Goal: Find specific fact: Find specific page/section

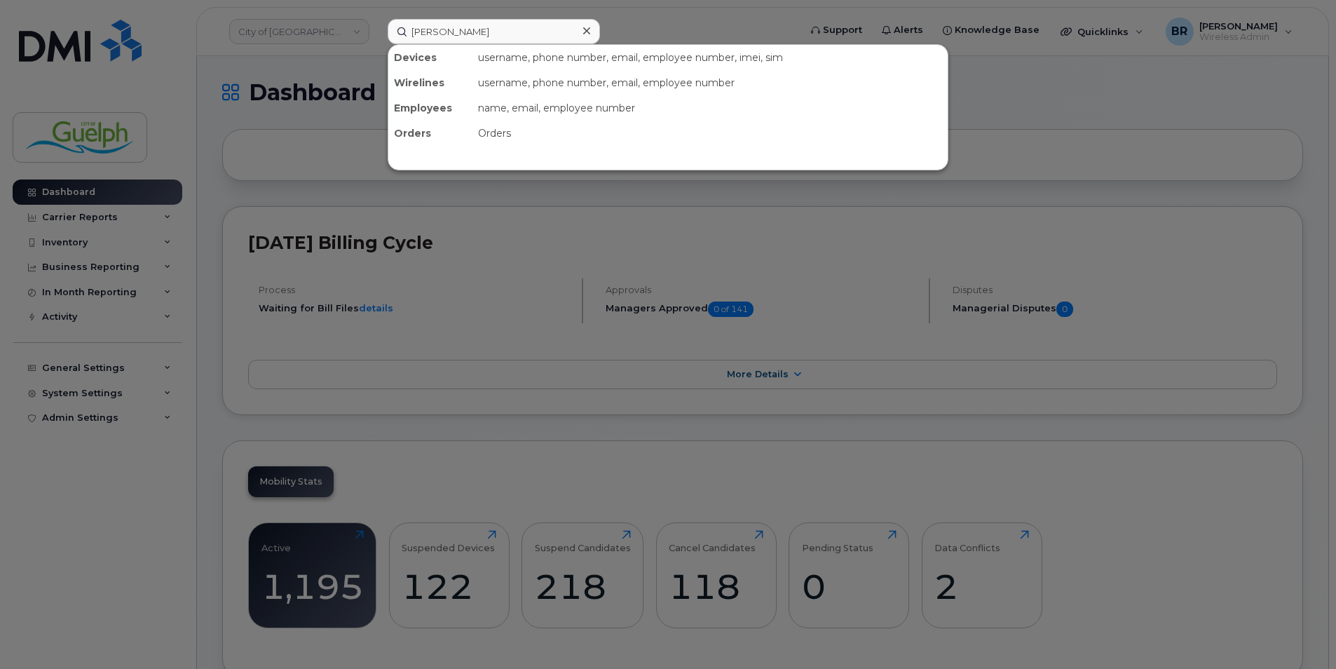
type input "[PERSON_NAME]"
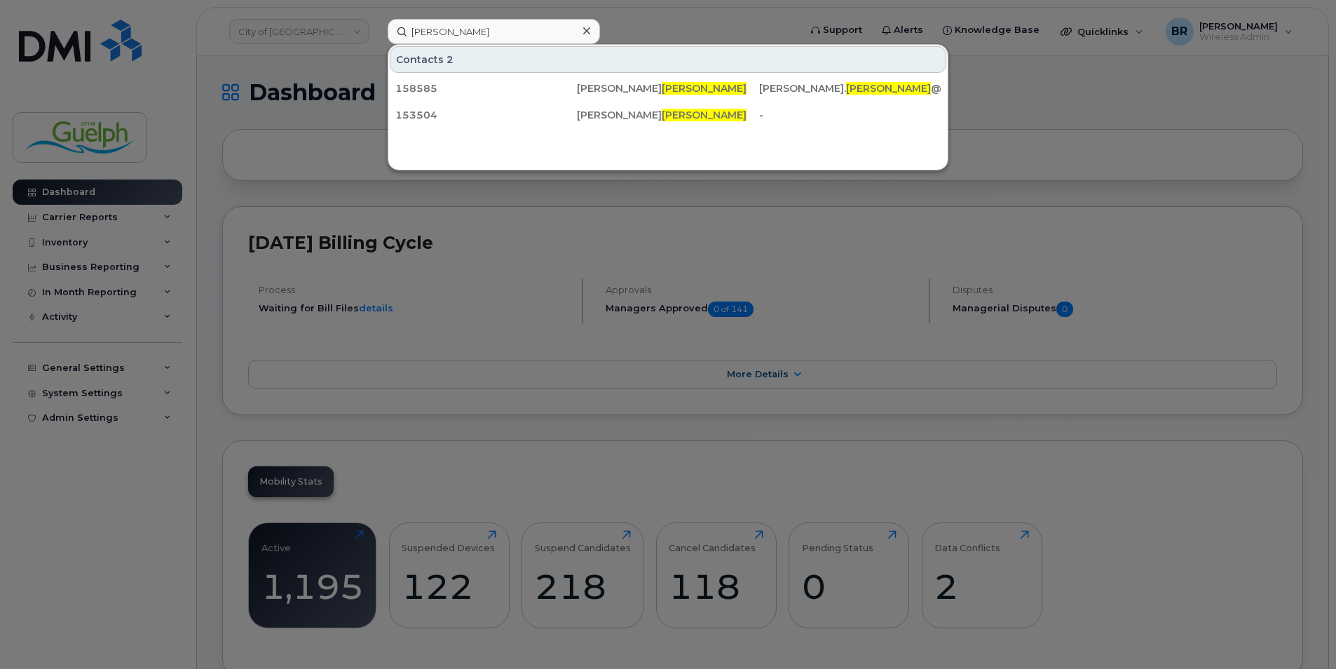
drag, startPoint x: 457, startPoint y: 32, endPoint x: 300, endPoint y: 15, distance: 157.9
click at [376, 19] on div "[PERSON_NAME] Contacts 2 158585 [PERSON_NAME] [PERSON_NAME]. [PERSON_NAME] @[DO…" at bounding box center [588, 31] width 425 height 25
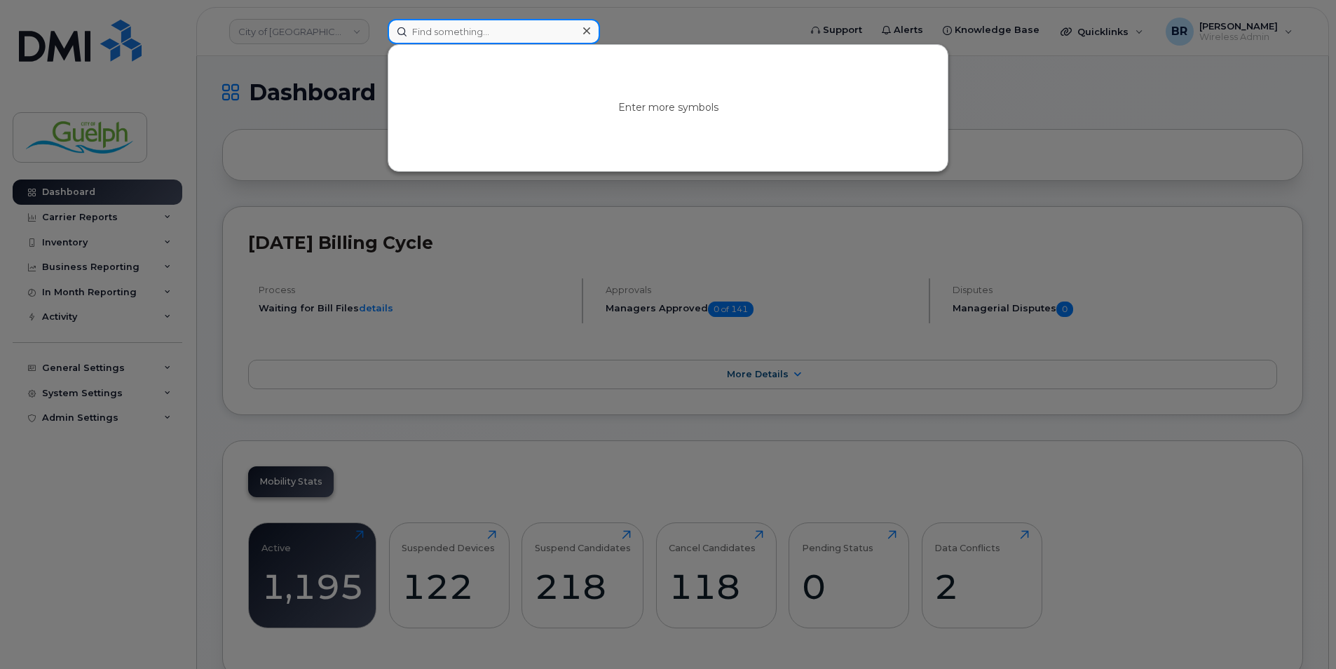
click at [523, 34] on input at bounding box center [494, 31] width 212 height 25
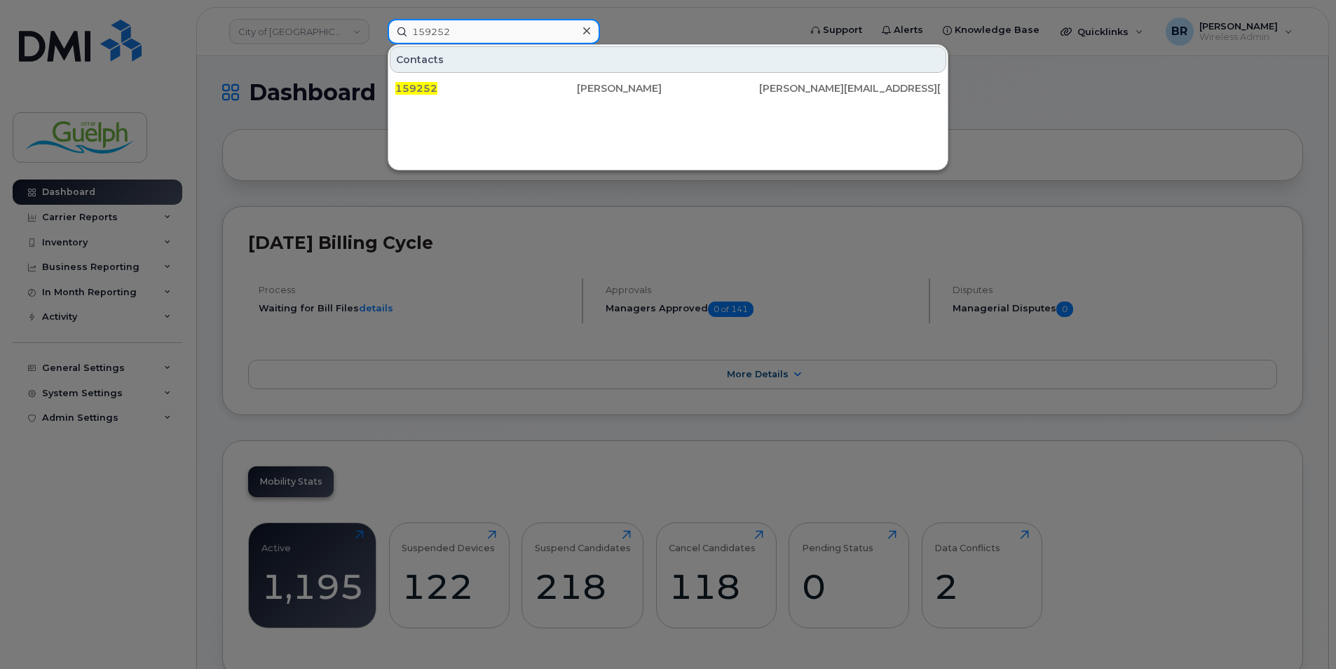
type input "159252"
click at [584, 31] on icon at bounding box center [586, 30] width 7 height 11
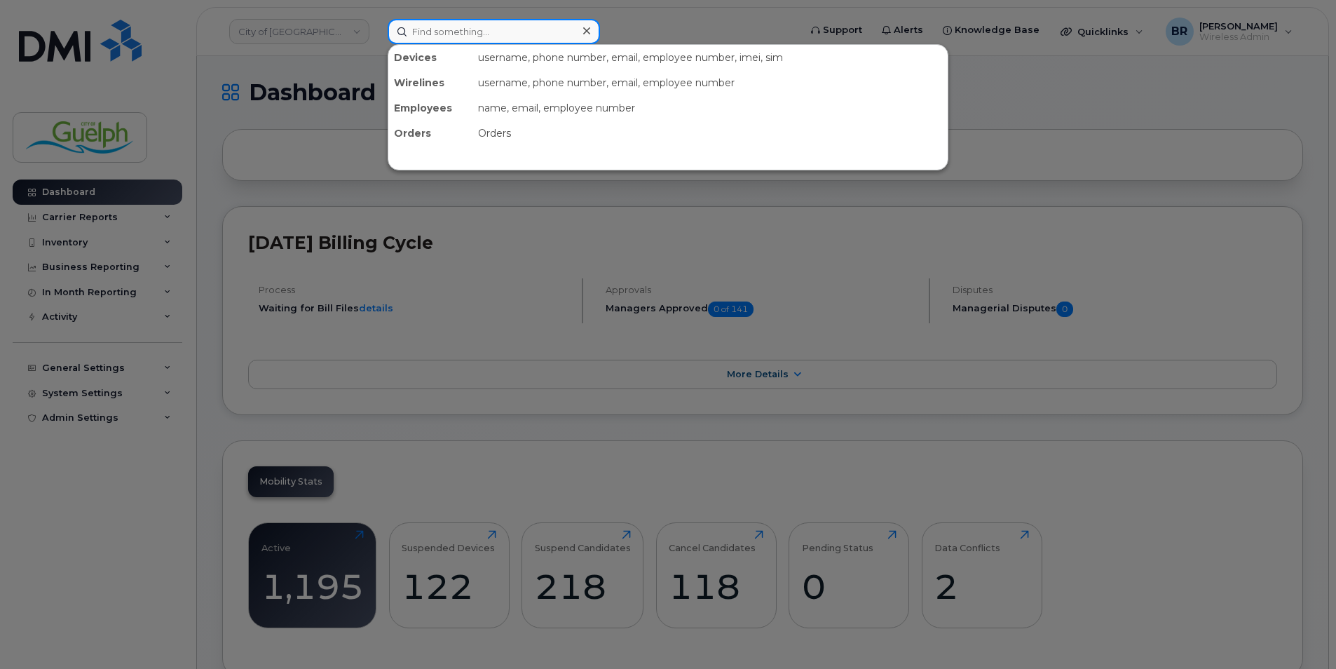
click at [468, 27] on input at bounding box center [494, 31] width 212 height 25
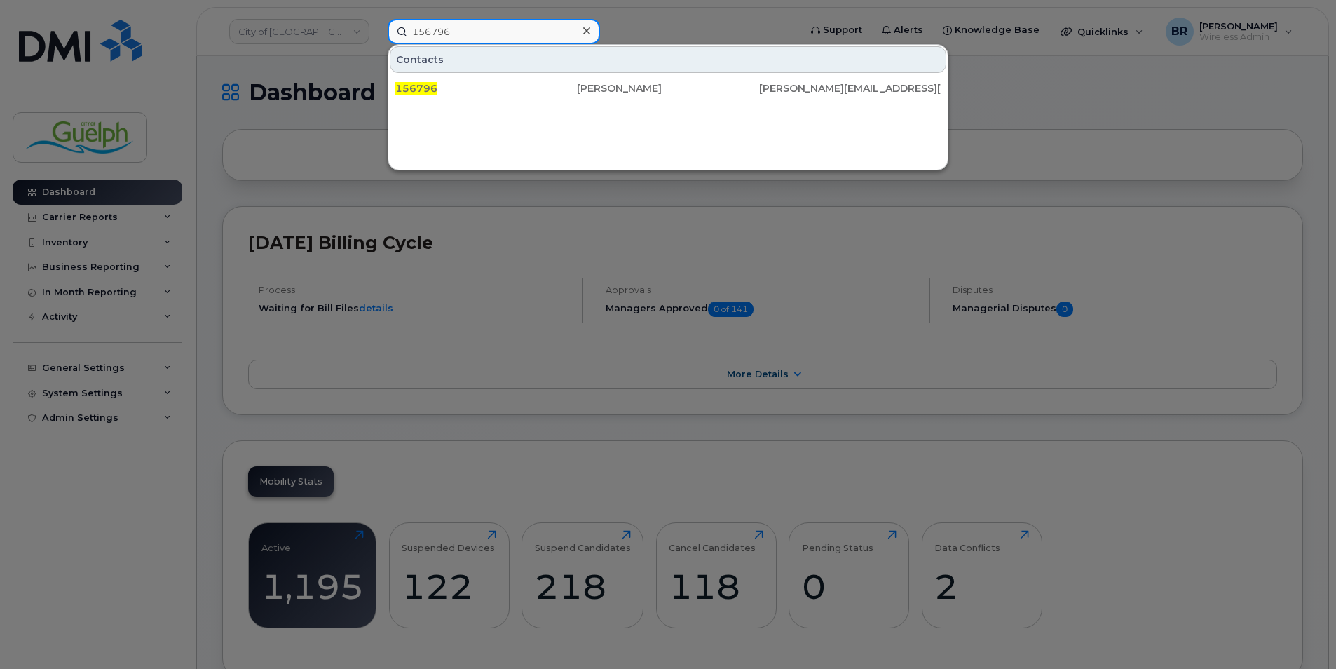
type input "156796"
click at [586, 29] on icon at bounding box center [586, 30] width 7 height 11
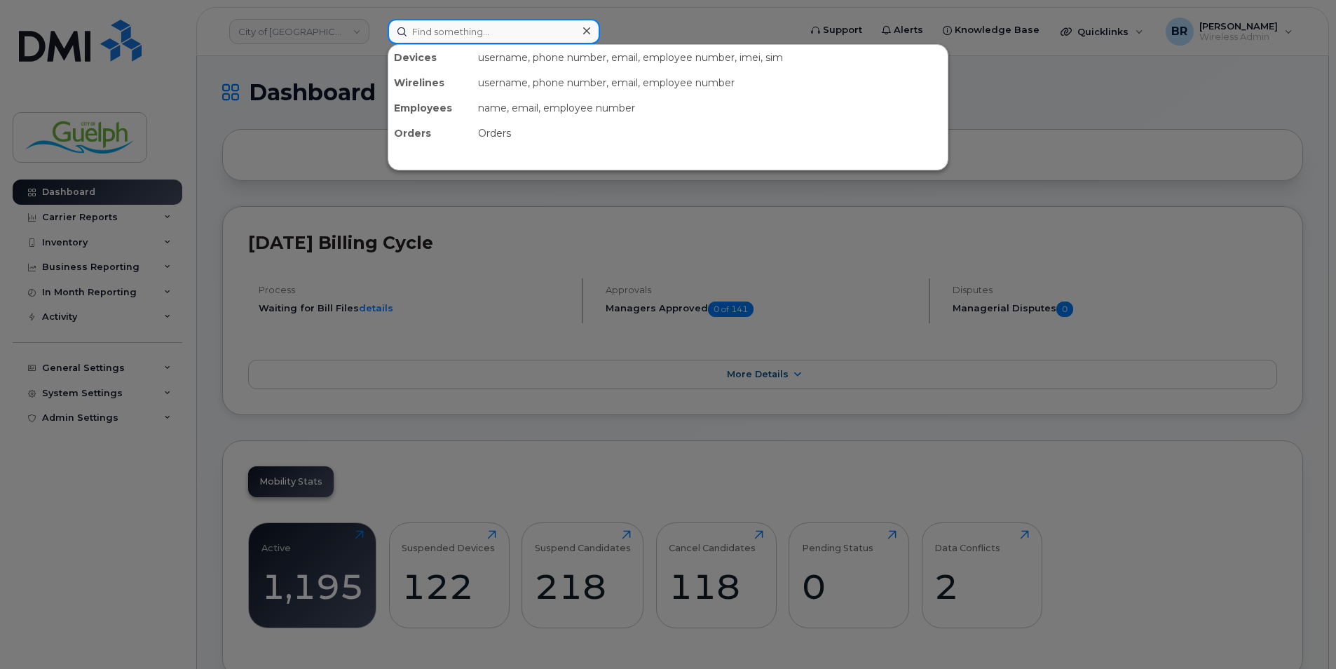
click at [427, 37] on input at bounding box center [494, 31] width 212 height 25
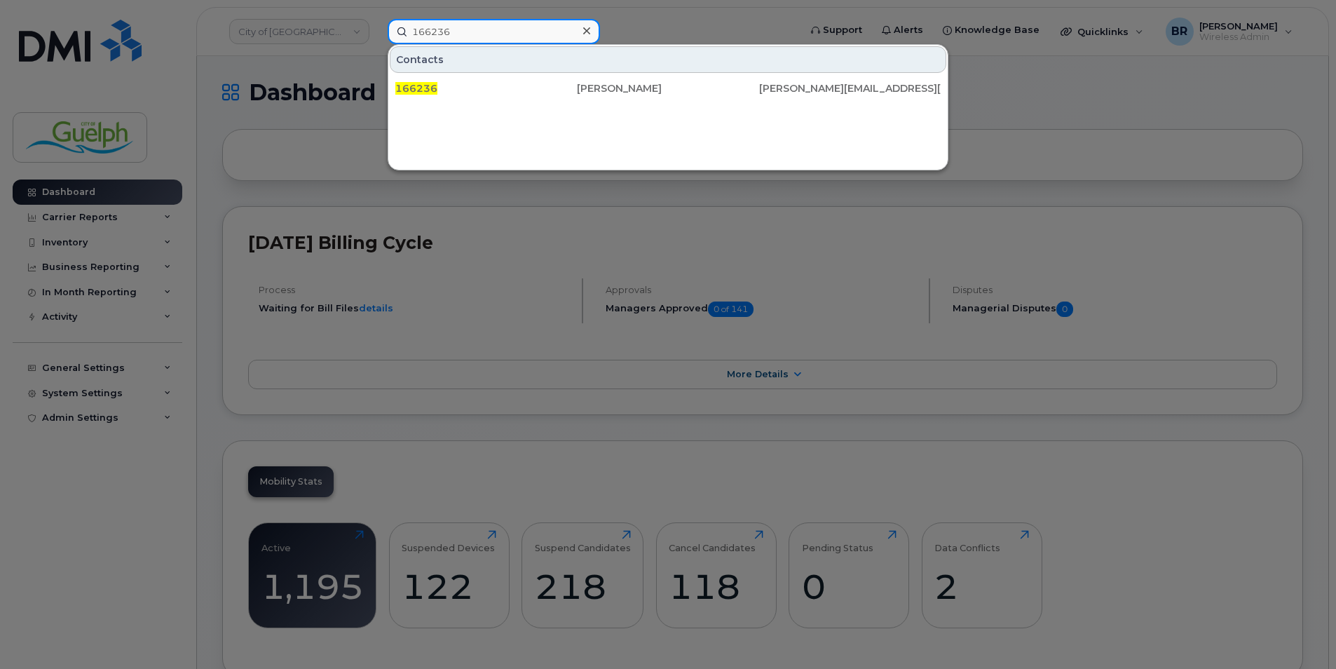
type input "166236"
click at [585, 28] on icon at bounding box center [586, 30] width 7 height 11
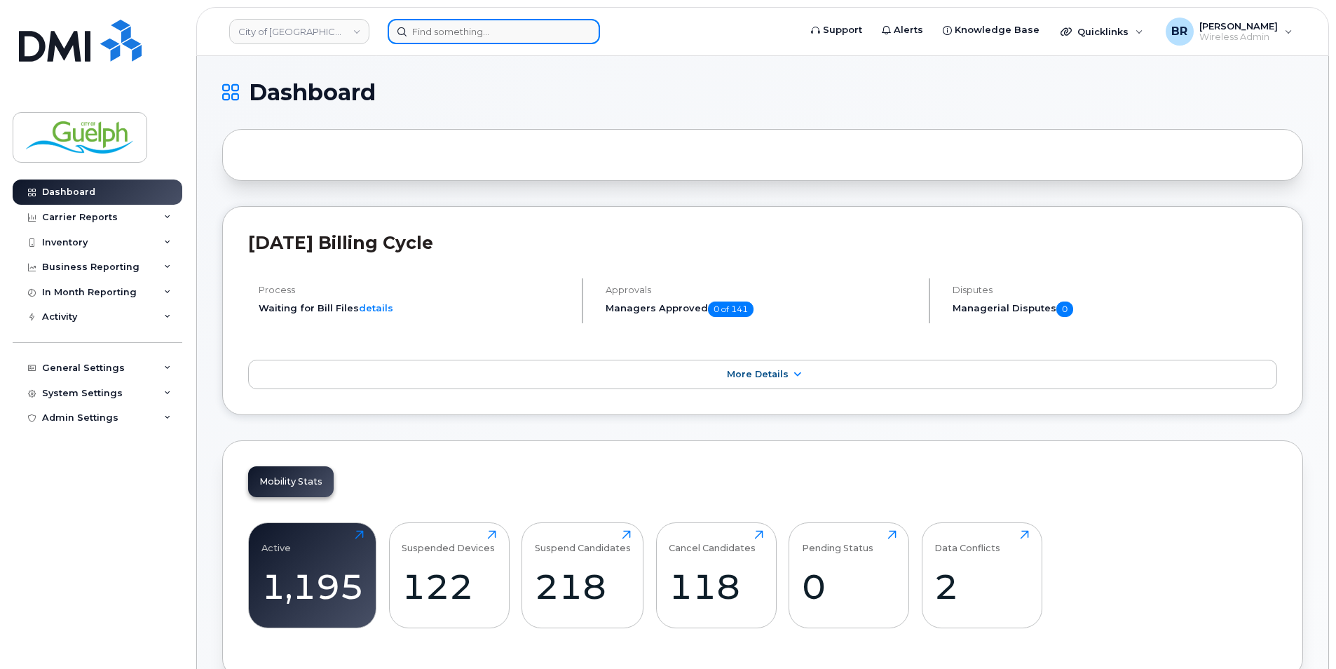
click at [498, 39] on input at bounding box center [494, 31] width 212 height 25
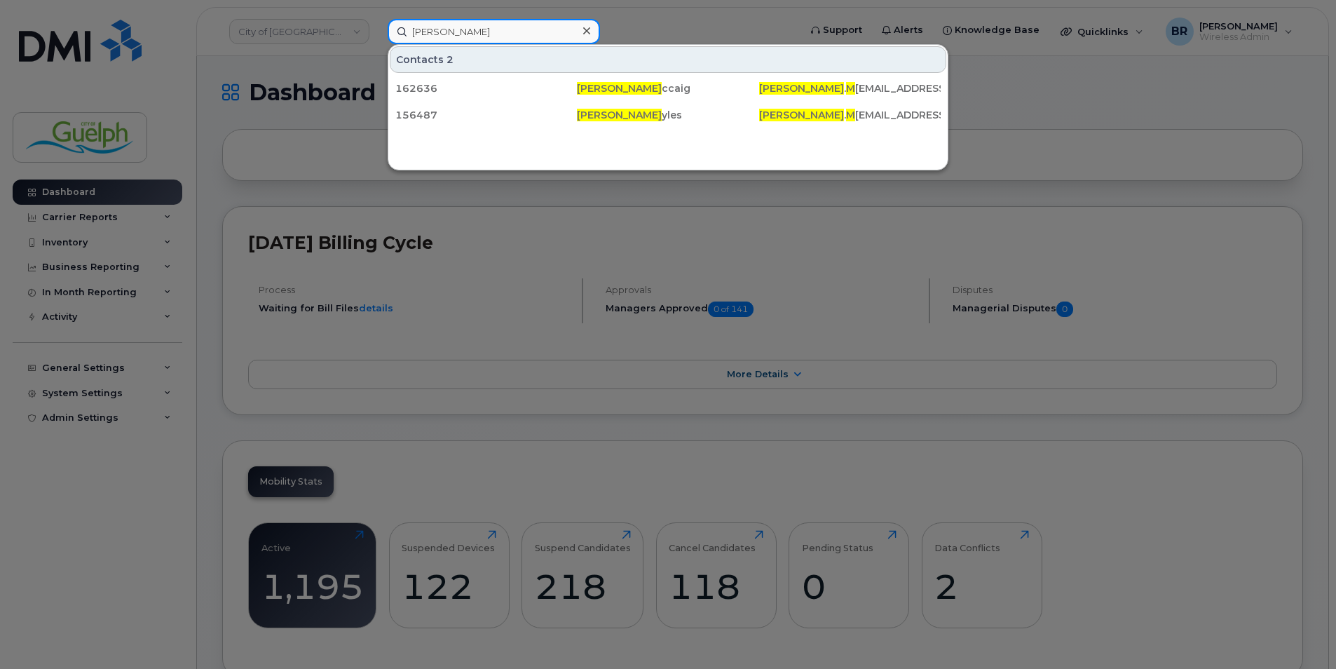
type input "[PERSON_NAME]"
click at [584, 29] on icon at bounding box center [586, 30] width 7 height 7
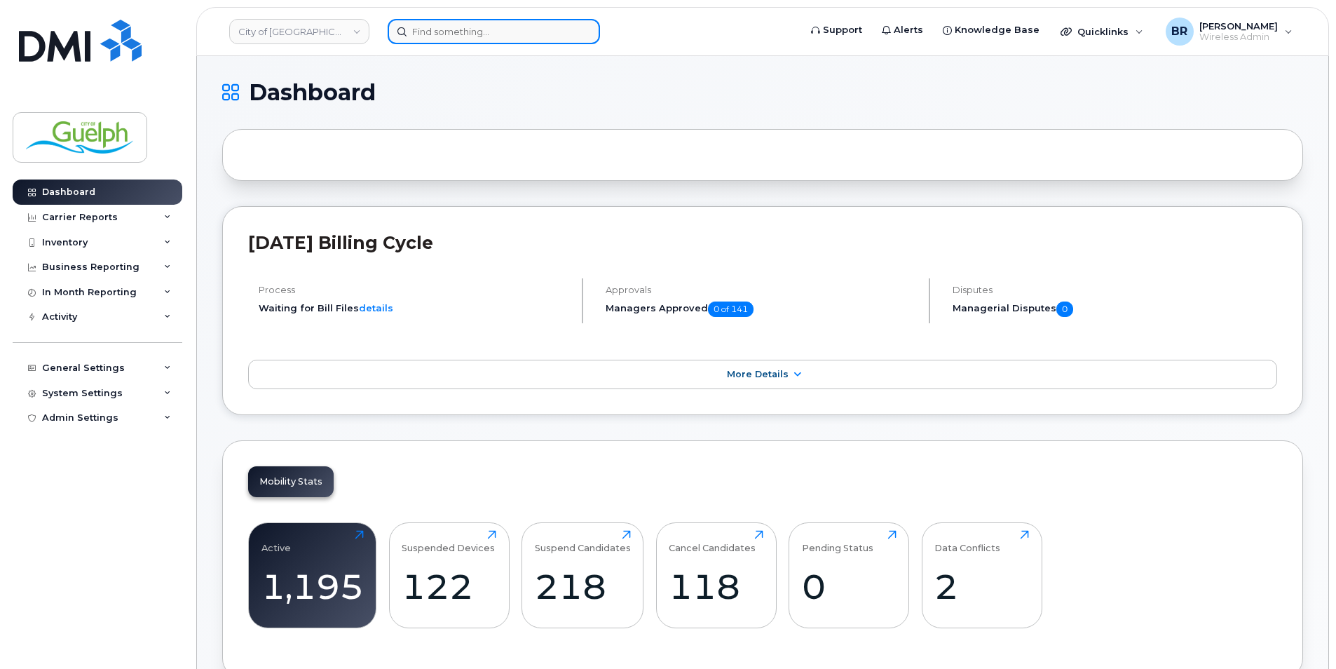
click at [506, 39] on input at bounding box center [494, 31] width 212 height 25
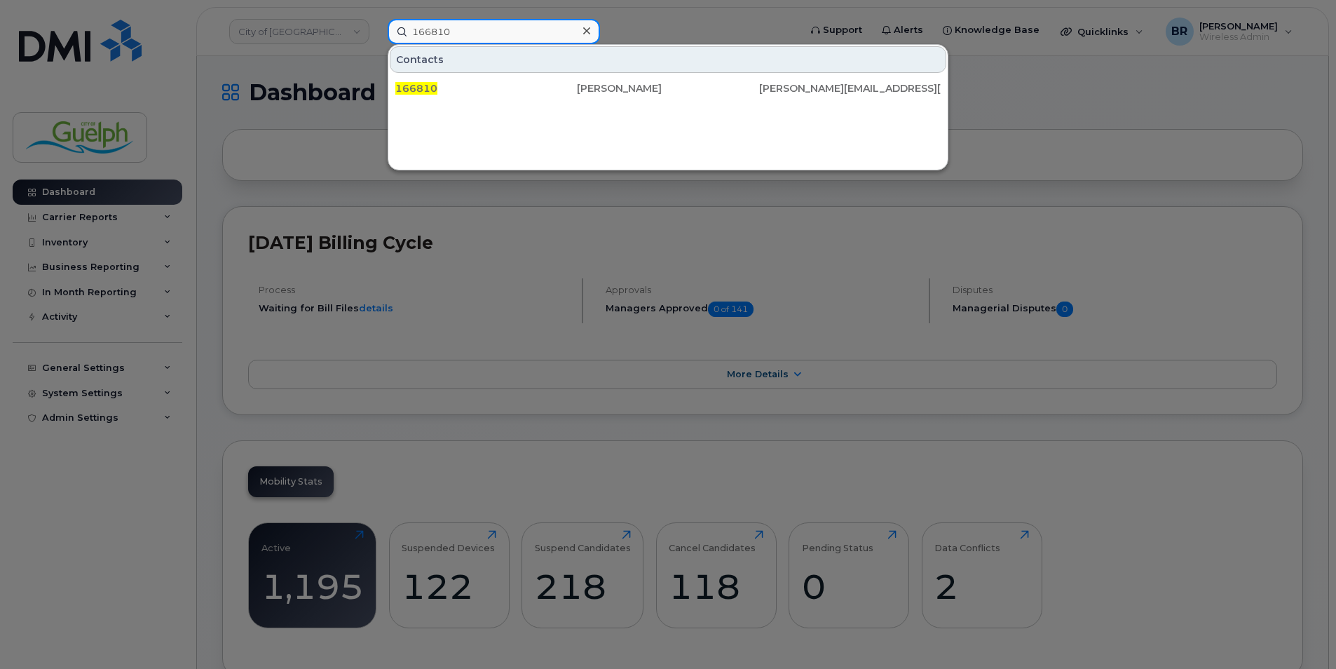
type input "166810"
click at [585, 33] on icon at bounding box center [586, 30] width 7 height 7
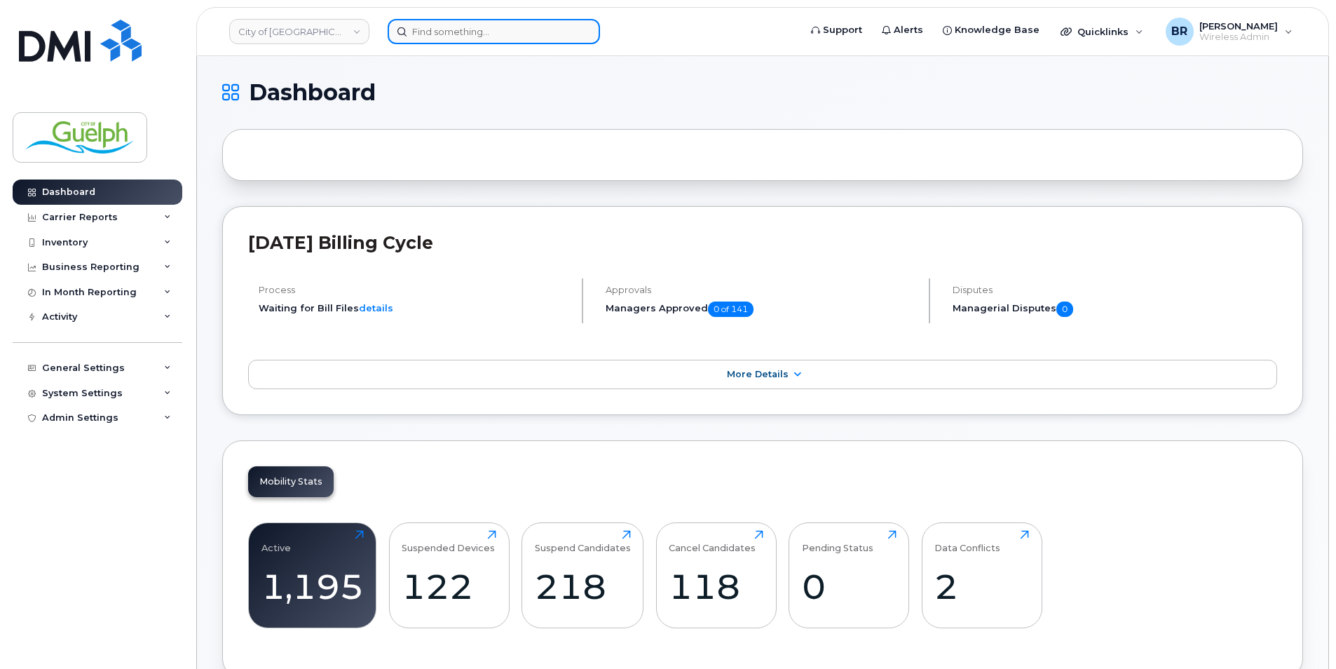
click at [484, 34] on input at bounding box center [494, 31] width 212 height 25
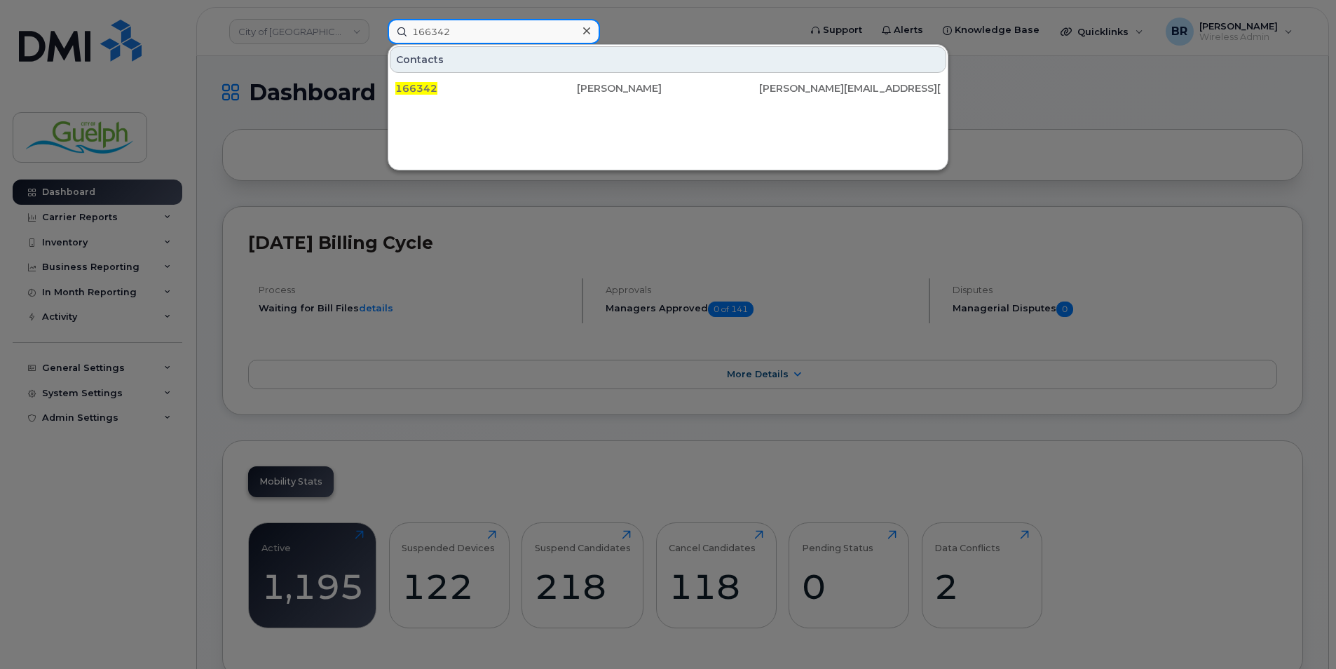
type input "166342"
click at [587, 36] on icon at bounding box center [586, 30] width 7 height 11
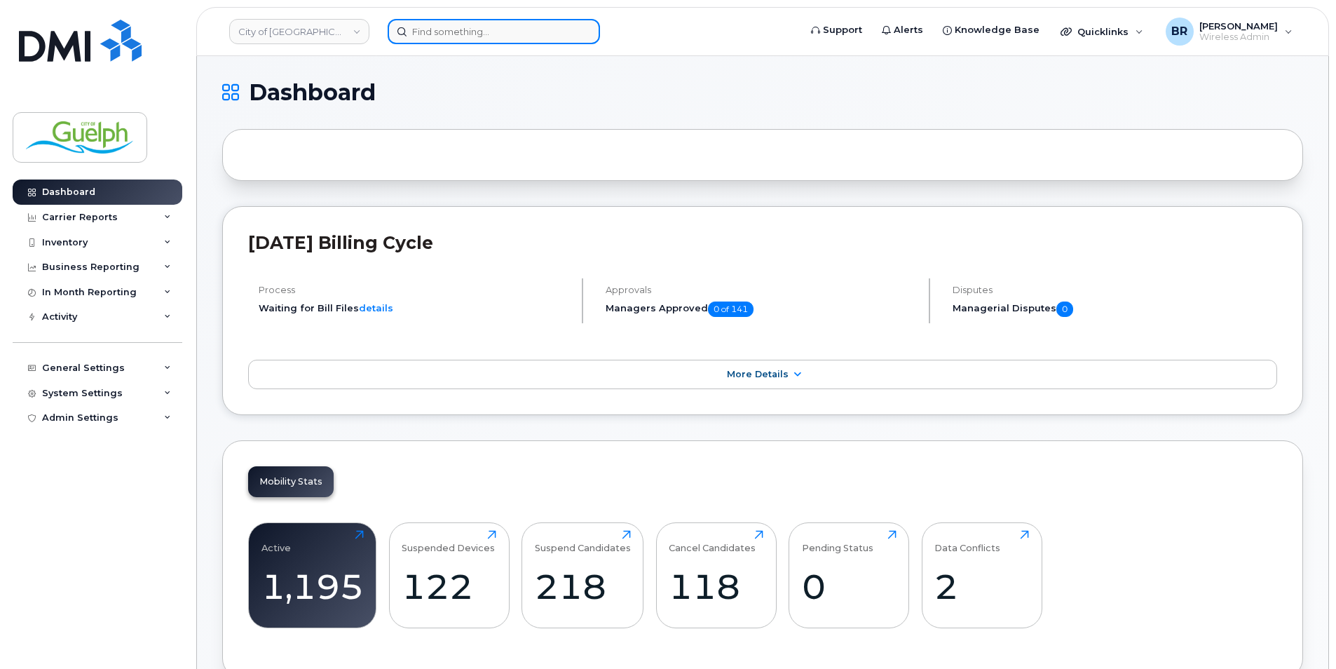
click at [512, 25] on input at bounding box center [494, 31] width 212 height 25
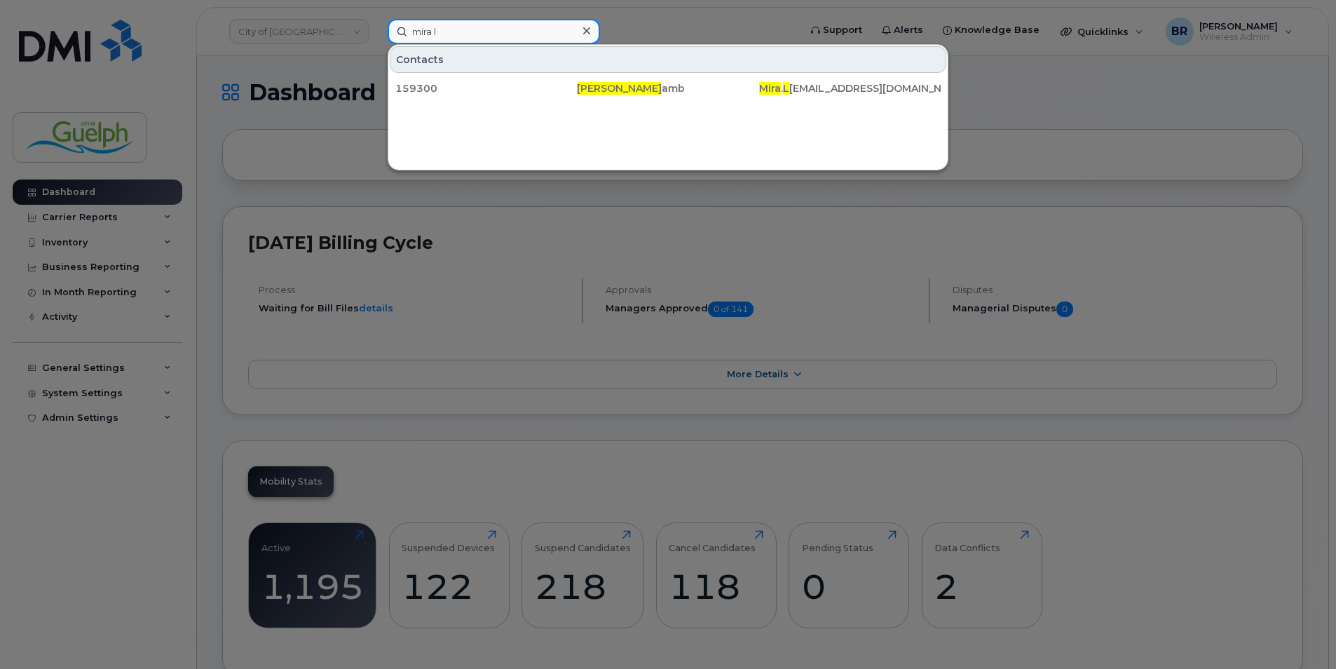
type input "mira l"
click at [585, 31] on icon at bounding box center [586, 30] width 7 height 11
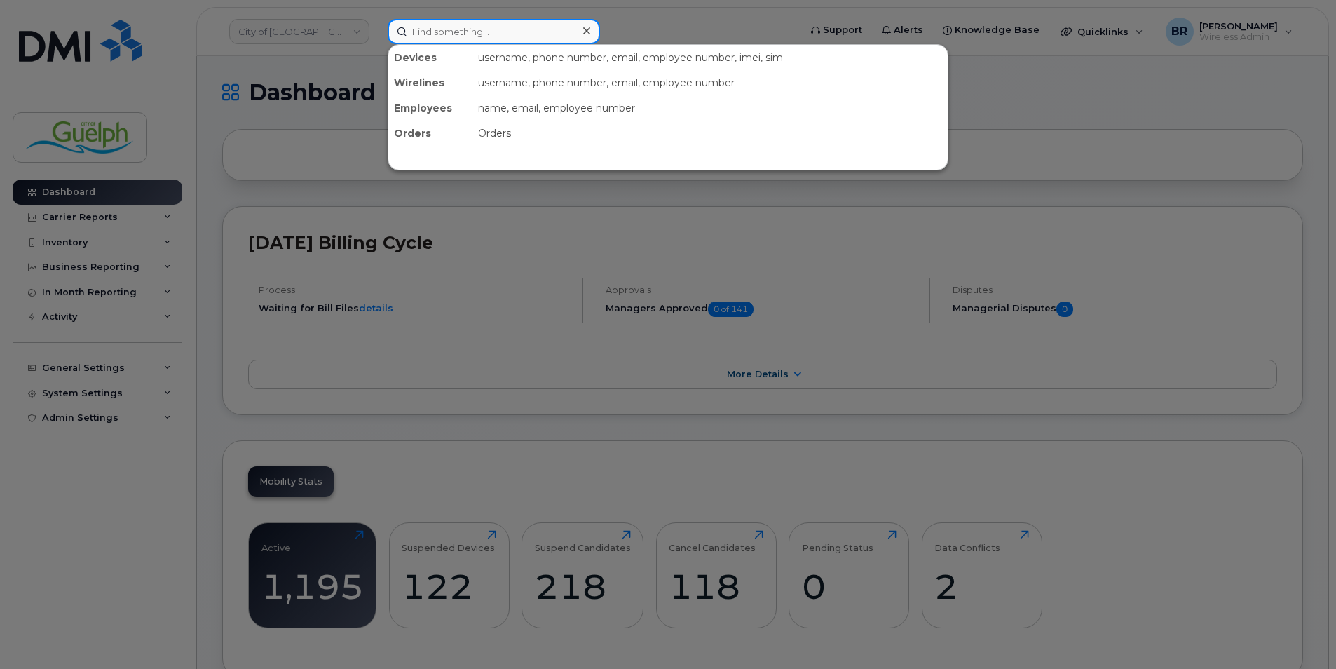
click at [456, 27] on input at bounding box center [494, 31] width 212 height 25
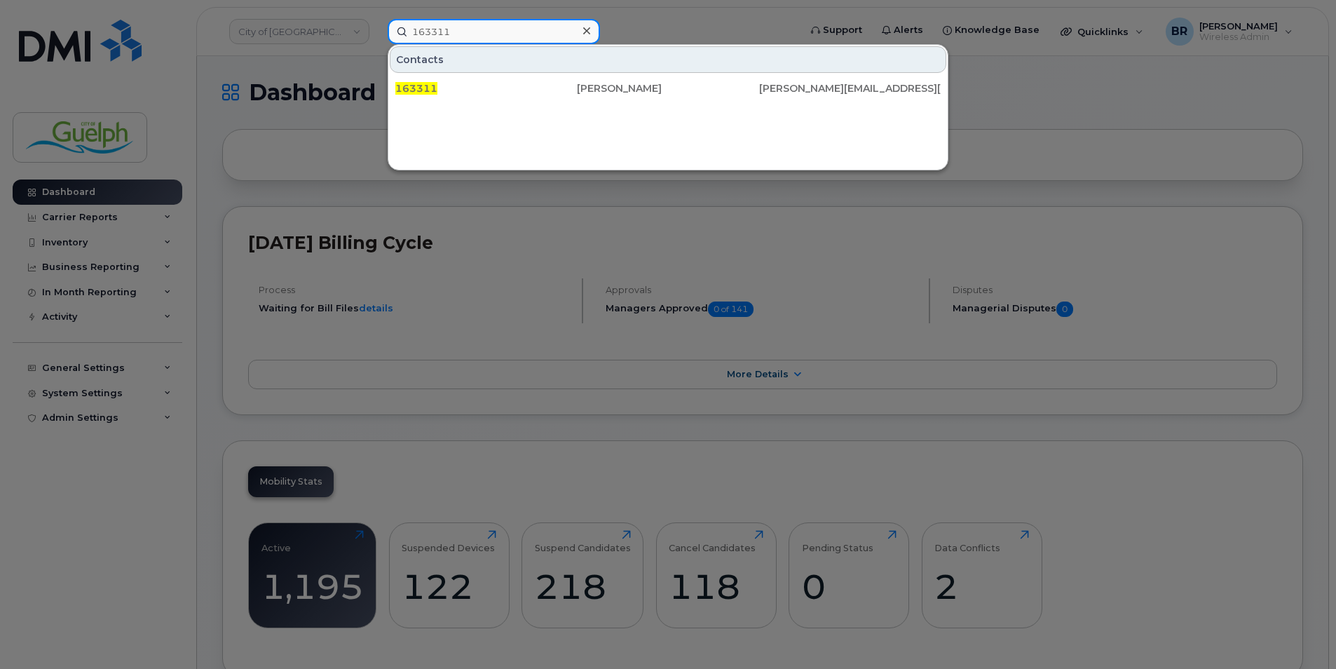
type input "163311"
click at [591, 32] on div at bounding box center [586, 31] width 20 height 20
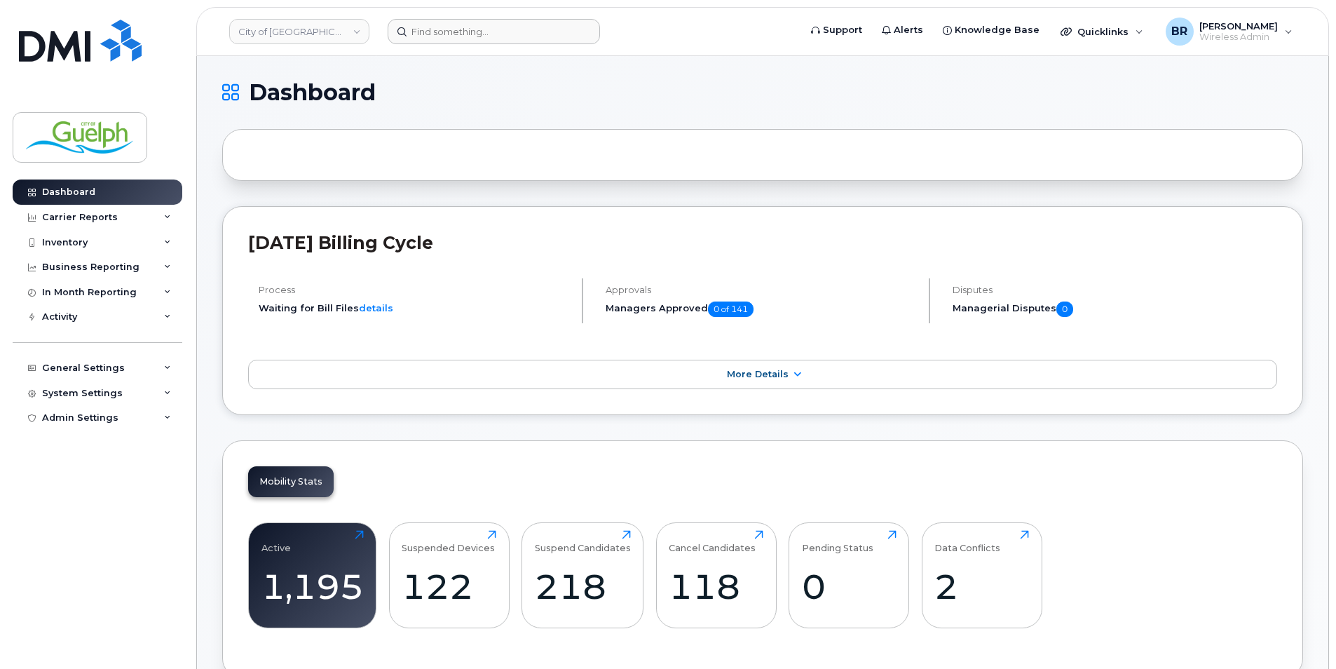
click at [490, 14] on header "City of Guelph Support Alerts Knowledge Base Quicklinks Suspend / Cancel Device…" at bounding box center [762, 31] width 1132 height 49
click at [489, 27] on input at bounding box center [494, 31] width 212 height 25
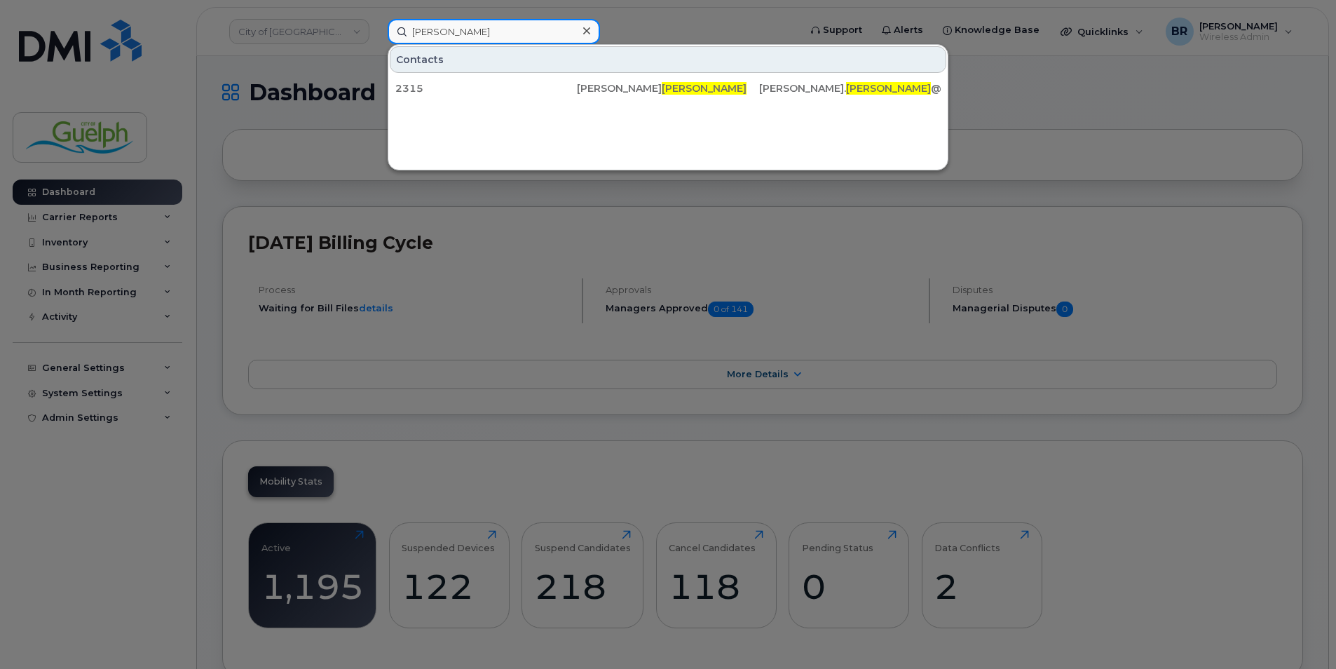
type input "[PERSON_NAME]"
click at [584, 32] on icon at bounding box center [586, 30] width 7 height 11
